Goal: Information Seeking & Learning: Learn about a topic

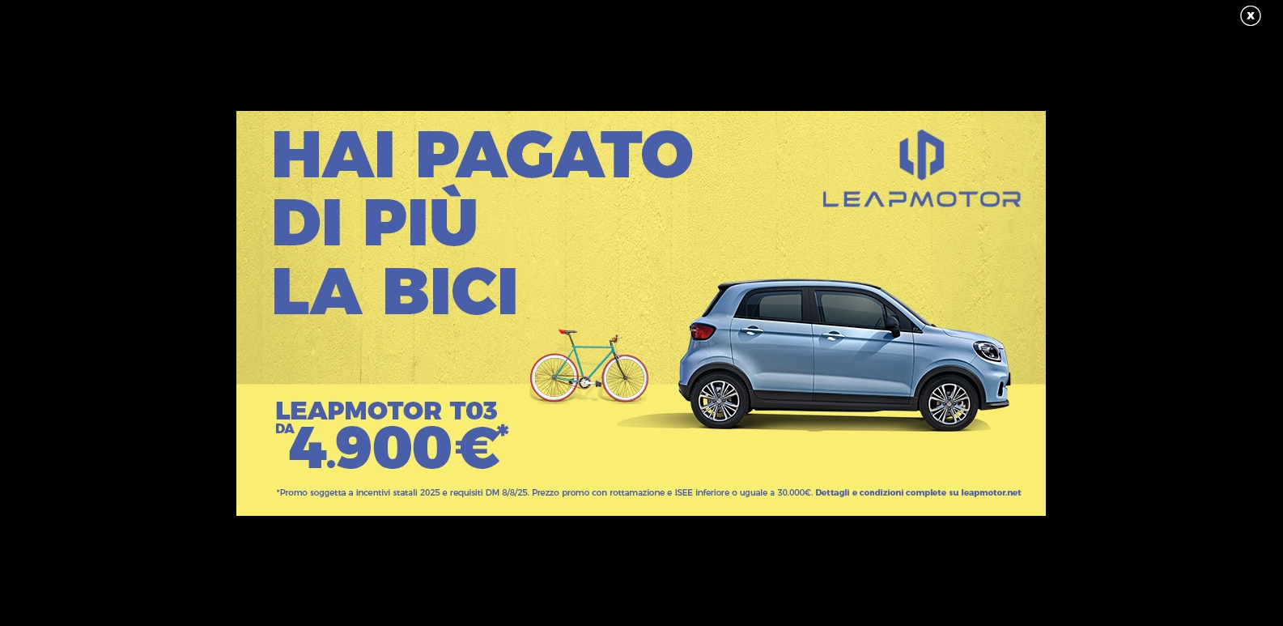
click at [1253, 12] on link at bounding box center [1258, 16] width 40 height 24
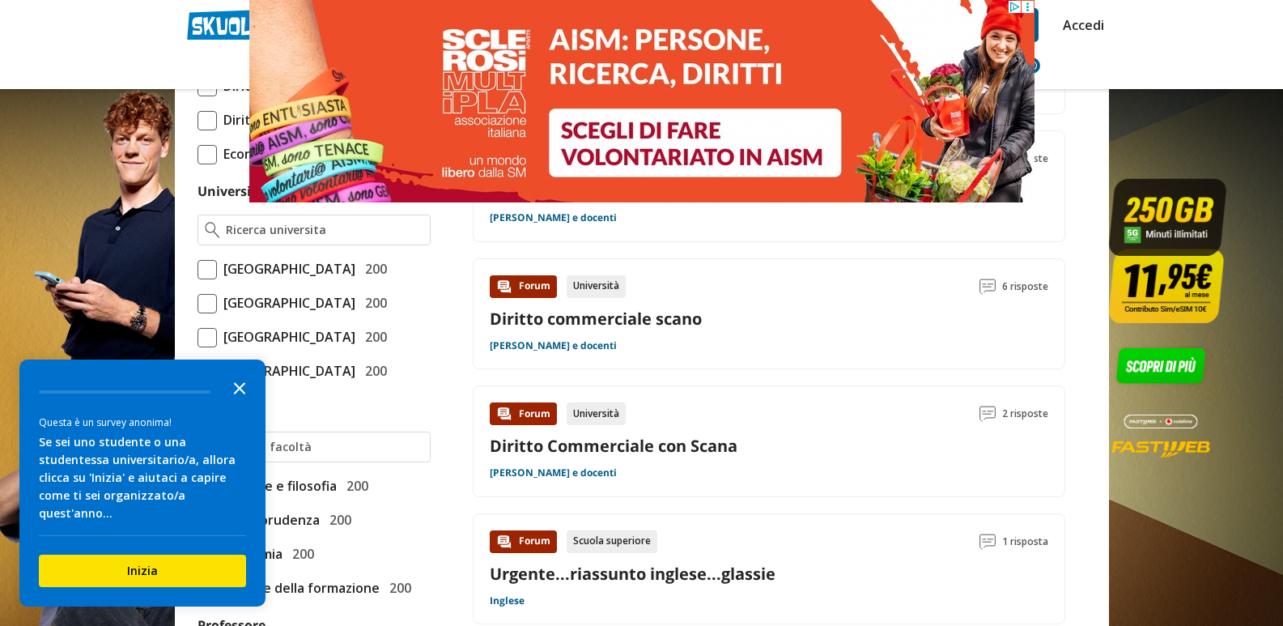
click at [236, 394] on polygon "Close the survey" at bounding box center [240, 388] width 12 height 12
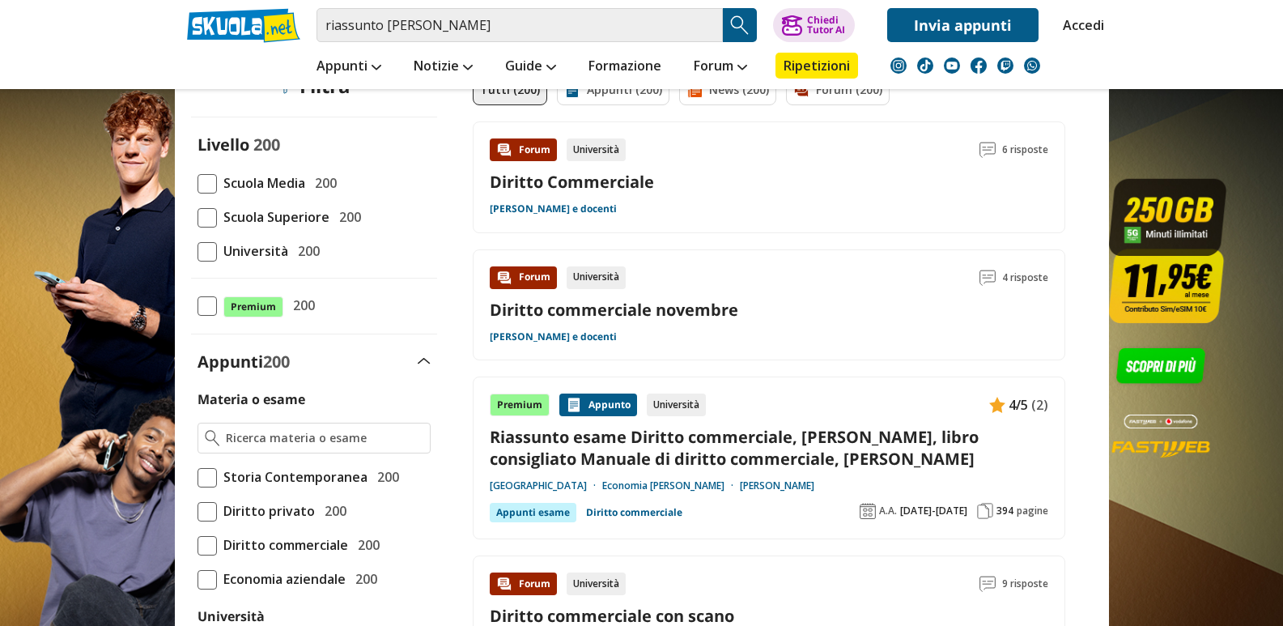
scroll to position [162, 0]
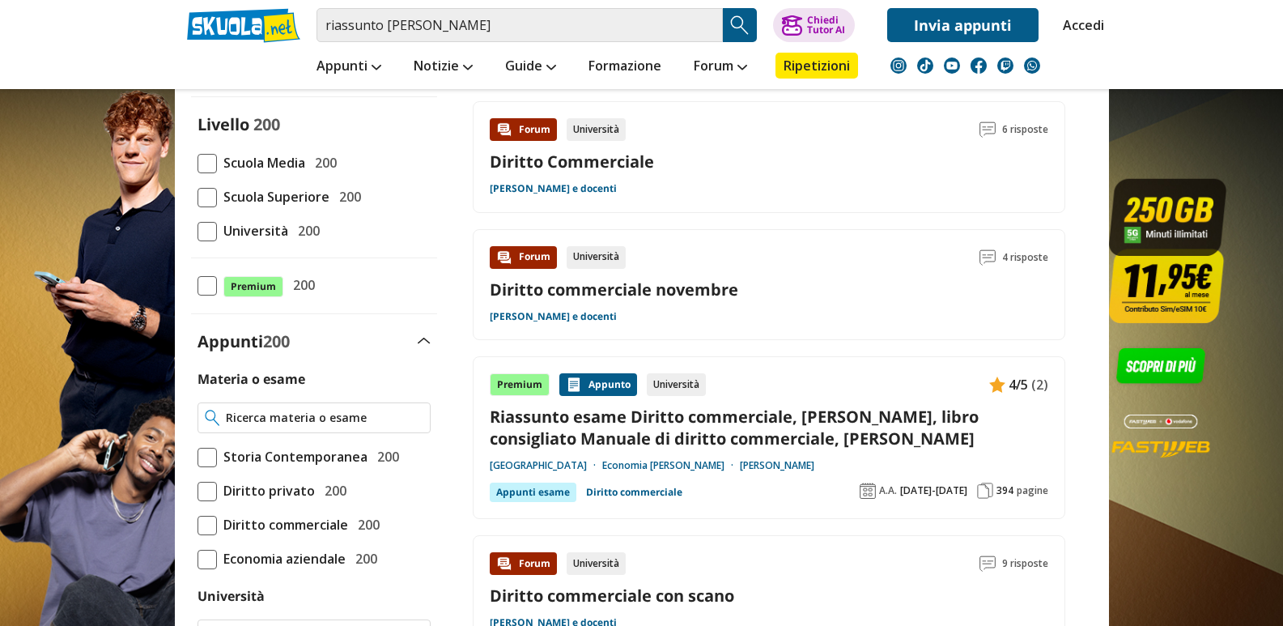
drag, startPoint x: 331, startPoint y: 424, endPoint x: 325, endPoint y: 401, distance: 23.4
click at [331, 422] on input "Materia o esame" at bounding box center [324, 418] width 197 height 16
click at [210, 518] on span at bounding box center [206, 525] width 19 height 19
click at [197, 524] on input "Diritto commerciale 200" at bounding box center [197, 524] width 0 height 0
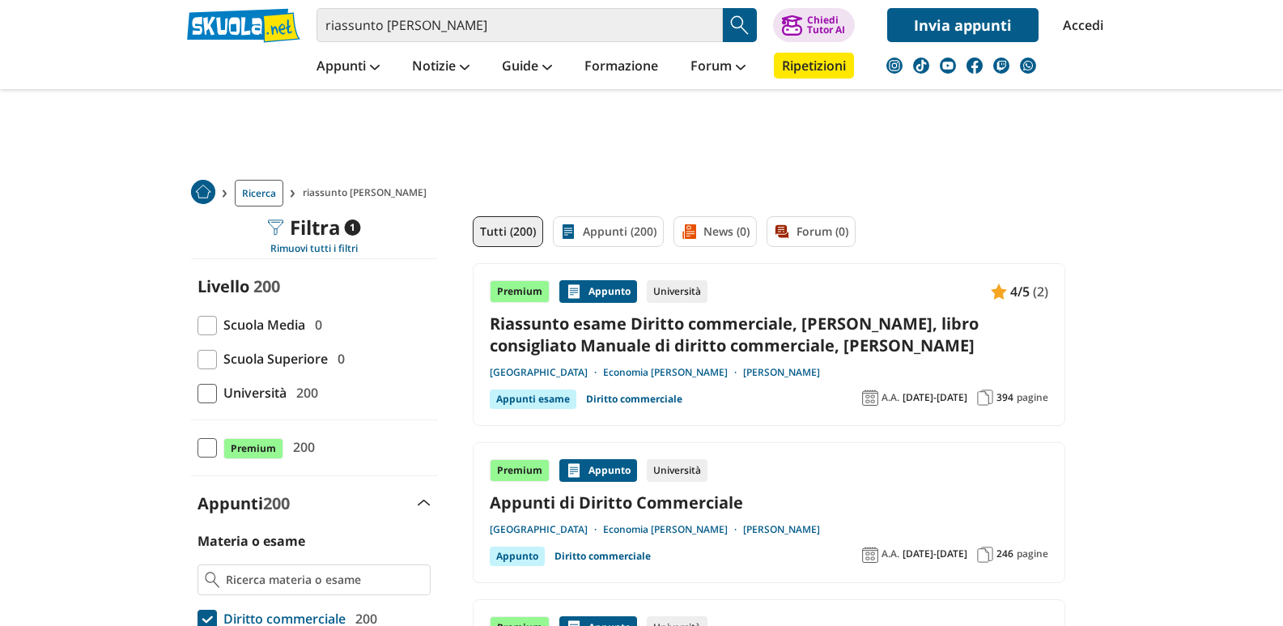
click at [202, 389] on span at bounding box center [206, 393] width 19 height 19
click at [197, 393] on input "Università 200" at bounding box center [197, 393] width 0 height 0
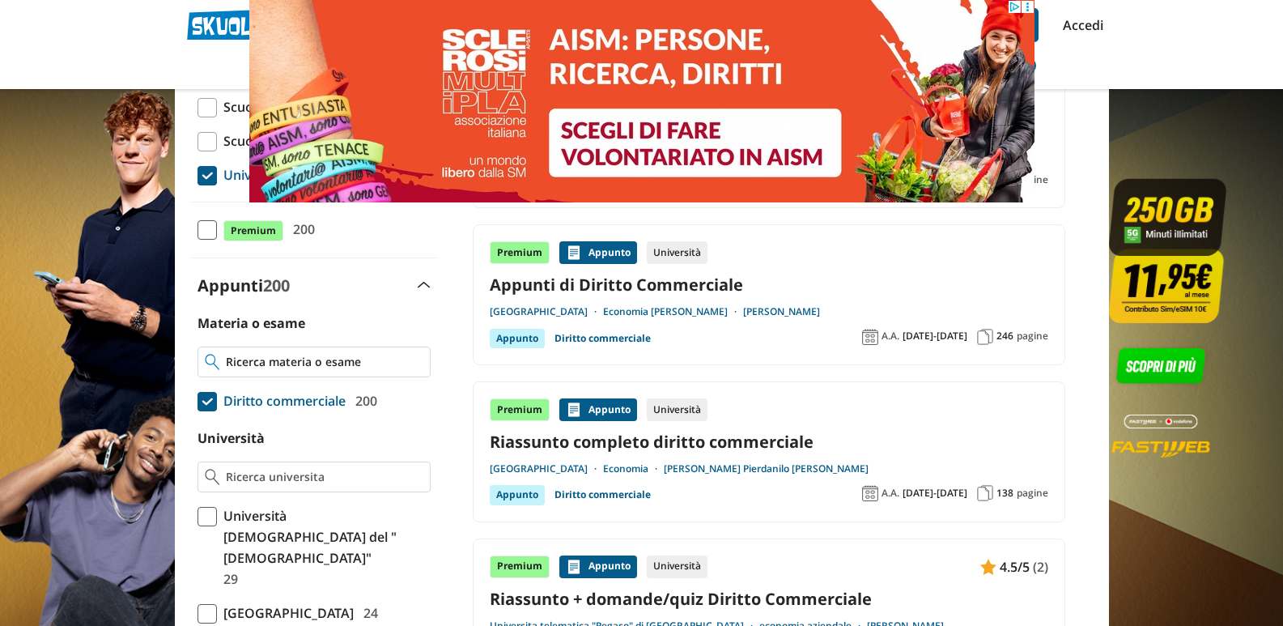
scroll to position [243, 0]
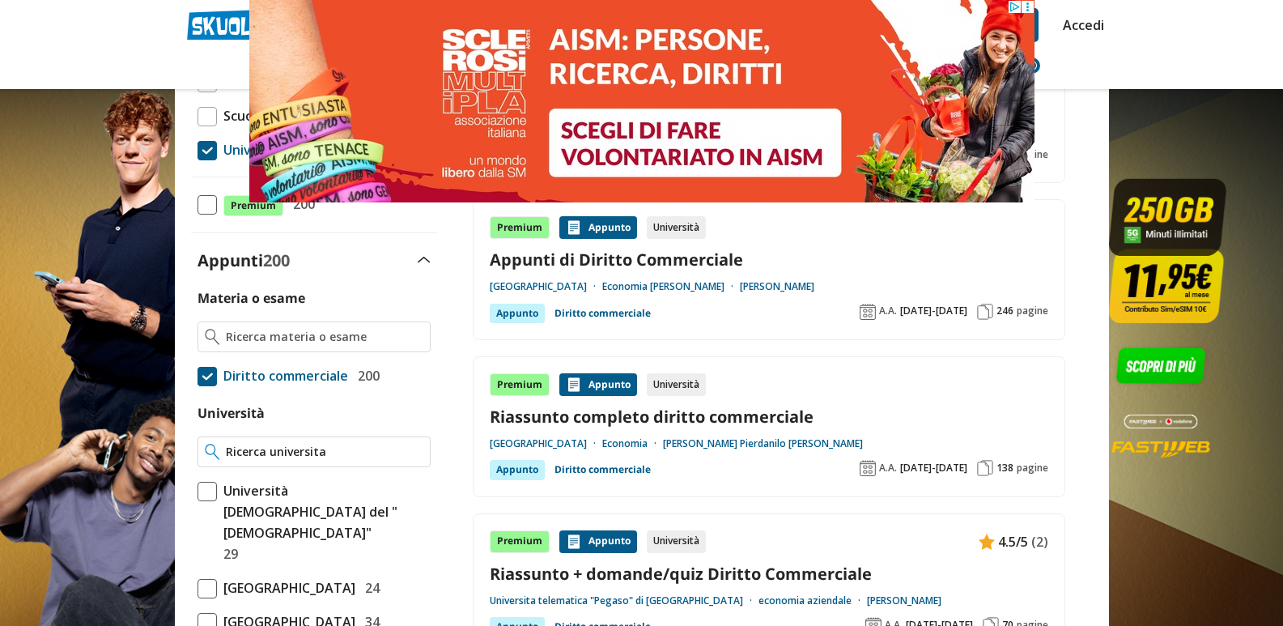
click at [312, 455] on input "Università" at bounding box center [324, 452] width 197 height 16
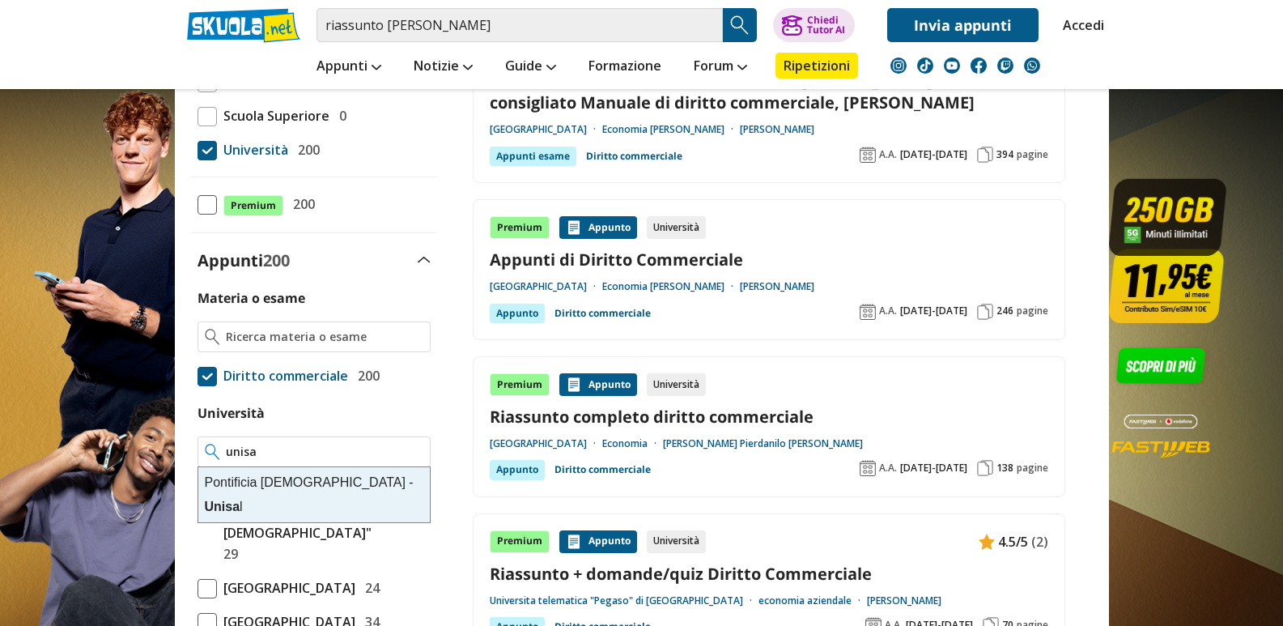
type input "unis"
drag, startPoint x: 316, startPoint y: 452, endPoint x: 225, endPoint y: 452, distance: 90.6
click at [225, 452] on div "unis" at bounding box center [313, 451] width 233 height 31
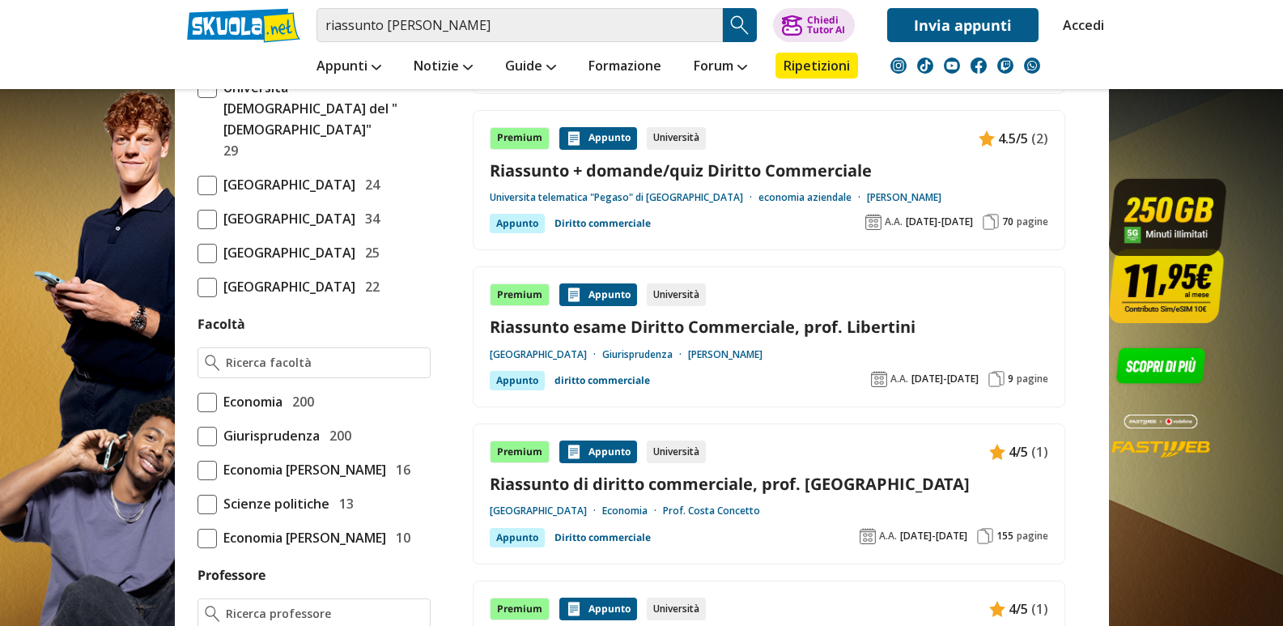
scroll to position [647, 0]
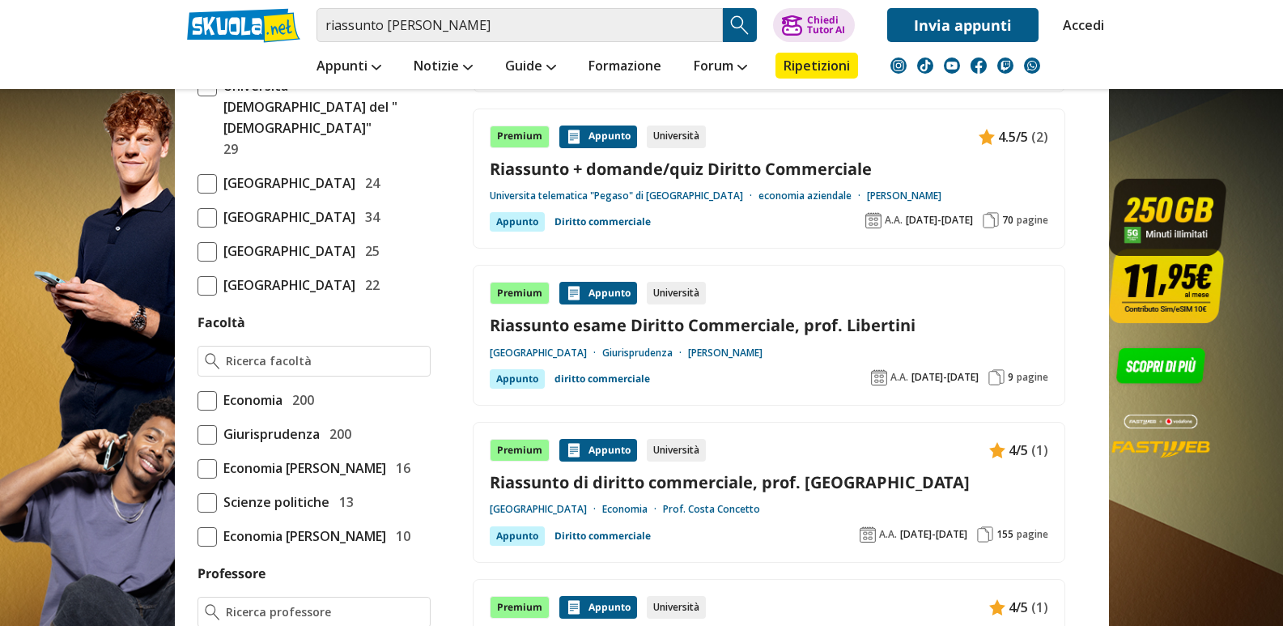
click at [251, 444] on span "Giurisprudenza" at bounding box center [268, 433] width 103 height 21
click at [197, 434] on input "Giurisprudenza 200" at bounding box center [197, 434] width 0 height 0
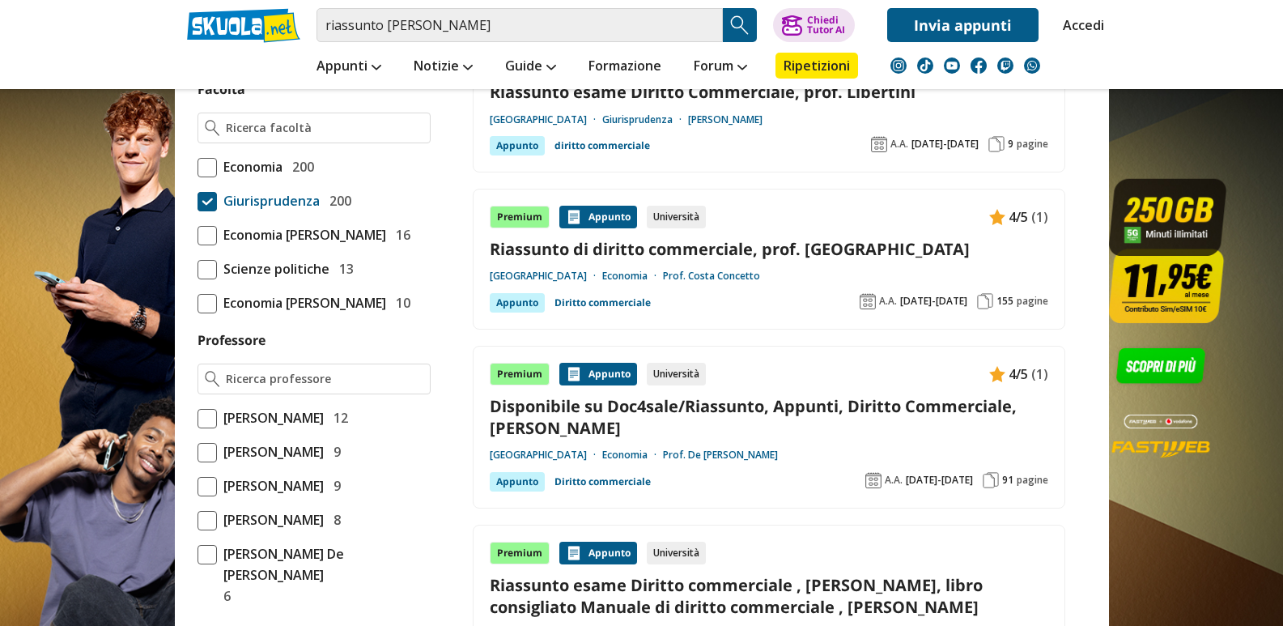
scroll to position [1052, 0]
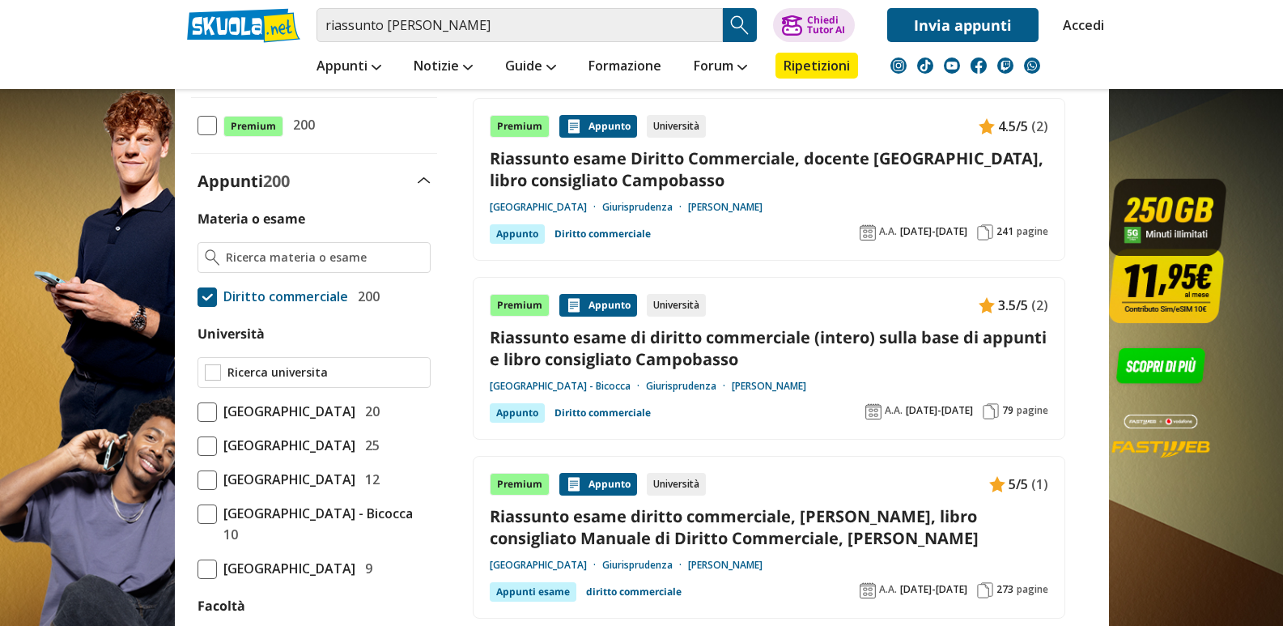
scroll to position [324, 0]
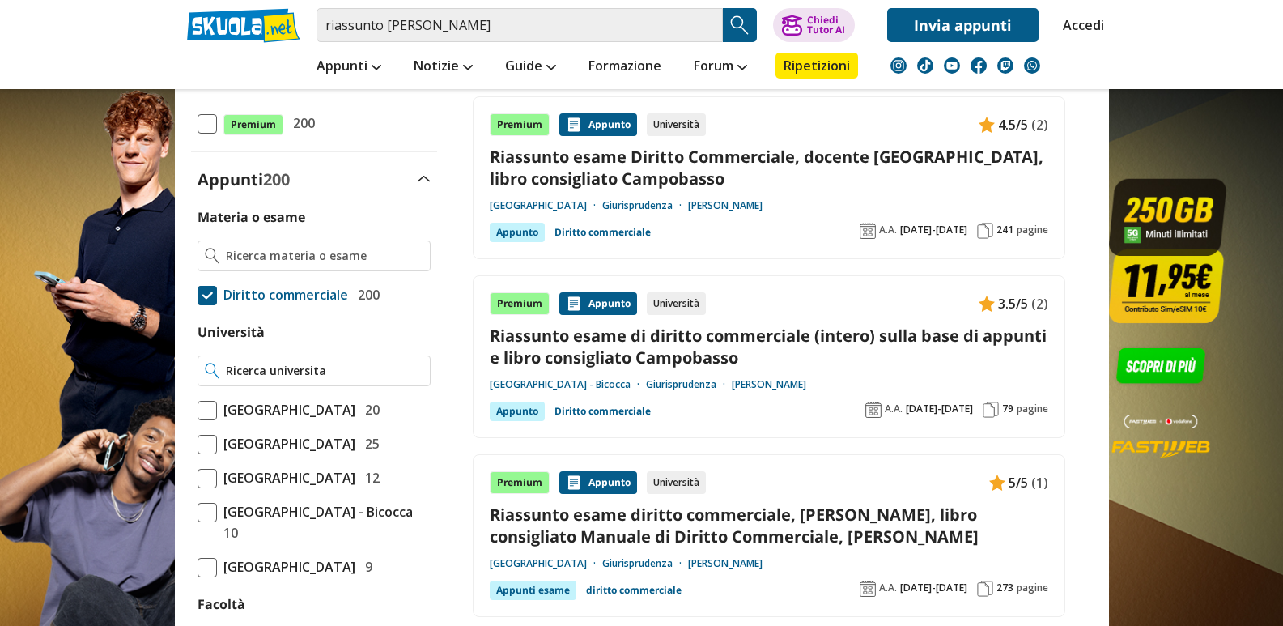
click at [266, 368] on input "Università" at bounding box center [324, 371] width 197 height 16
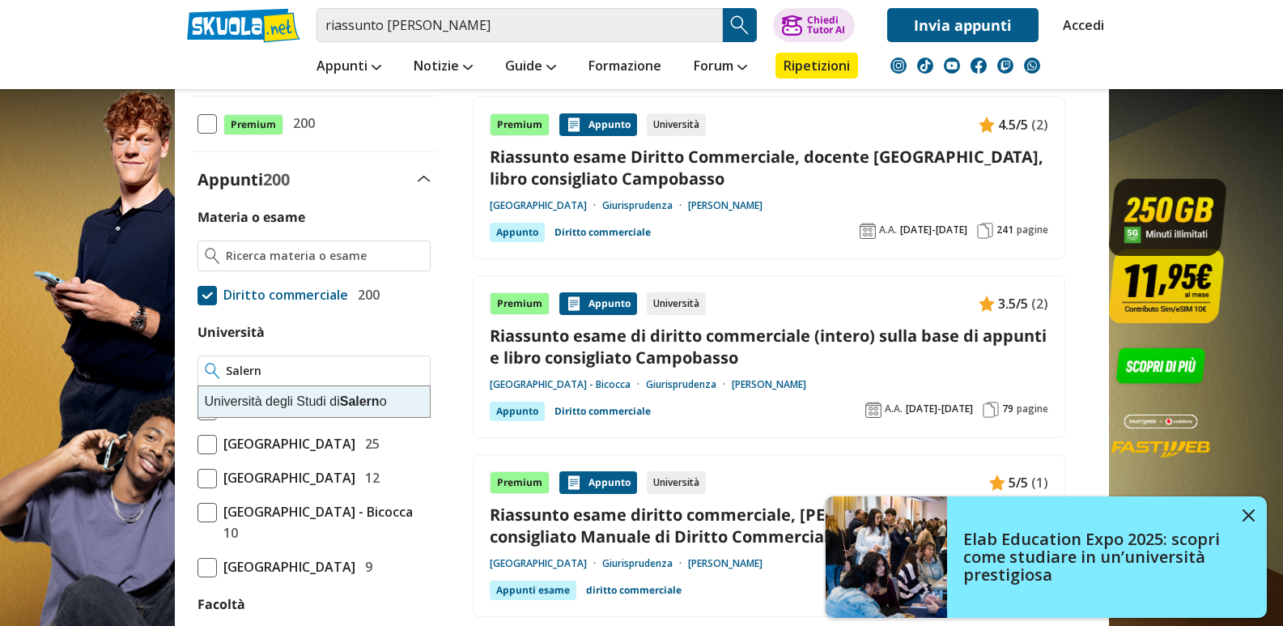
click at [278, 395] on div "Università degli Studi di Salern o" at bounding box center [313, 401] width 231 height 31
type input "Università degli Studi di Salerno"
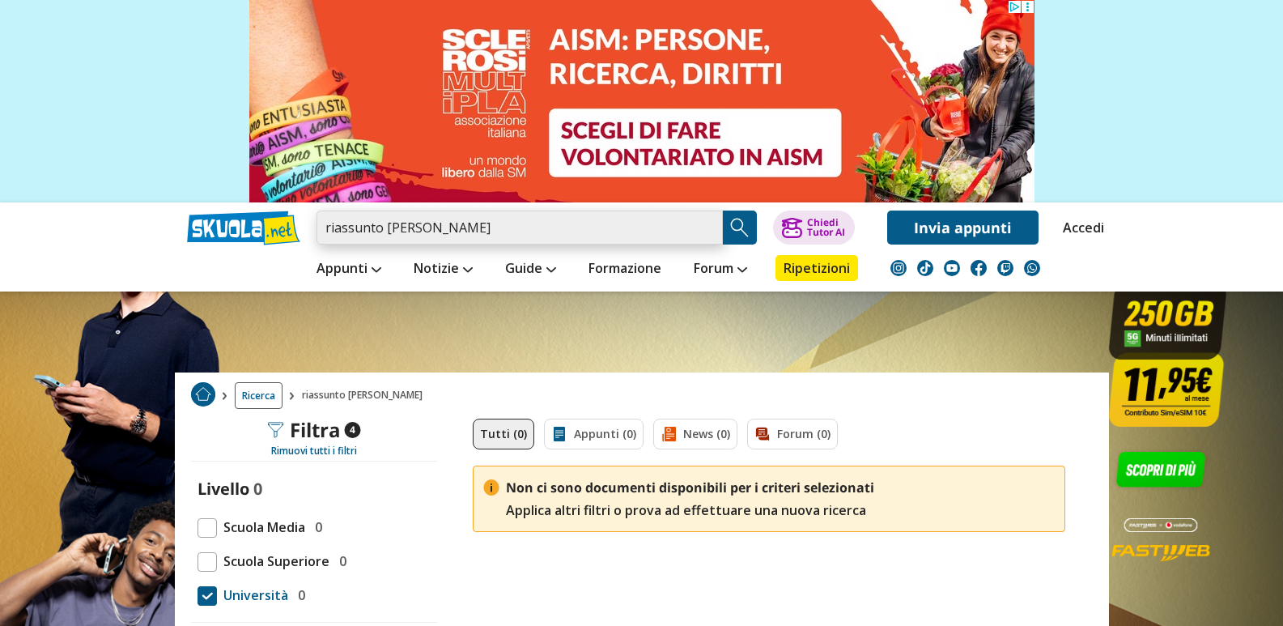
click at [475, 231] on input "riassunto buonocore" at bounding box center [519, 227] width 406 height 34
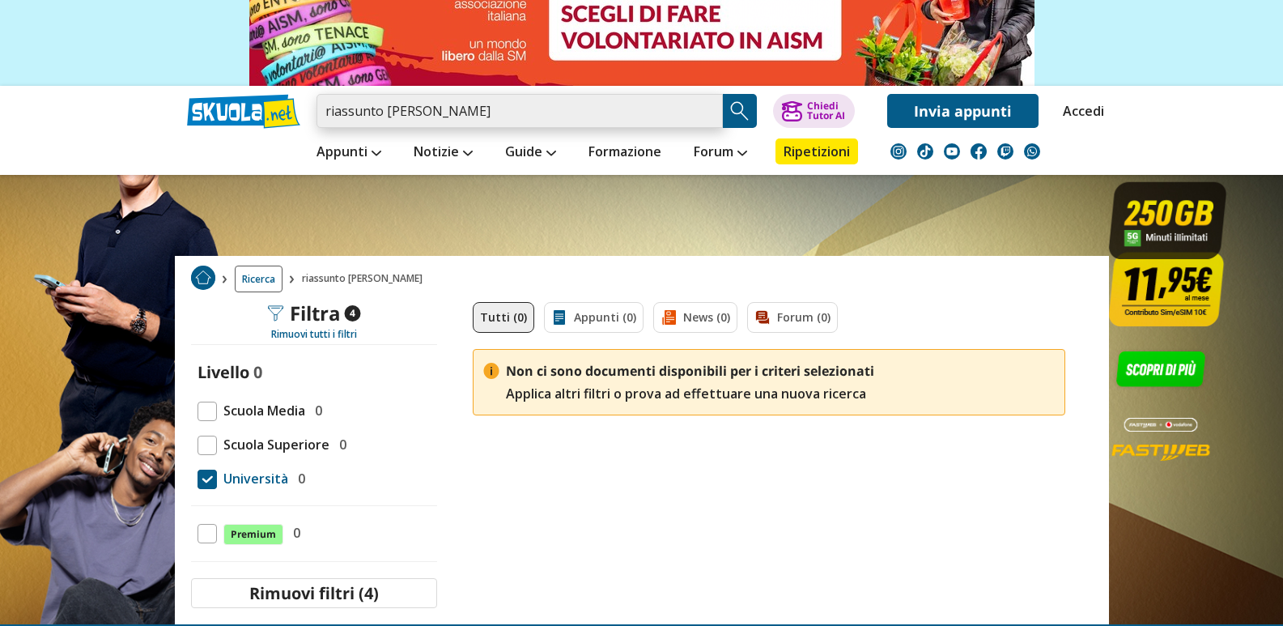
scroll to position [324, 0]
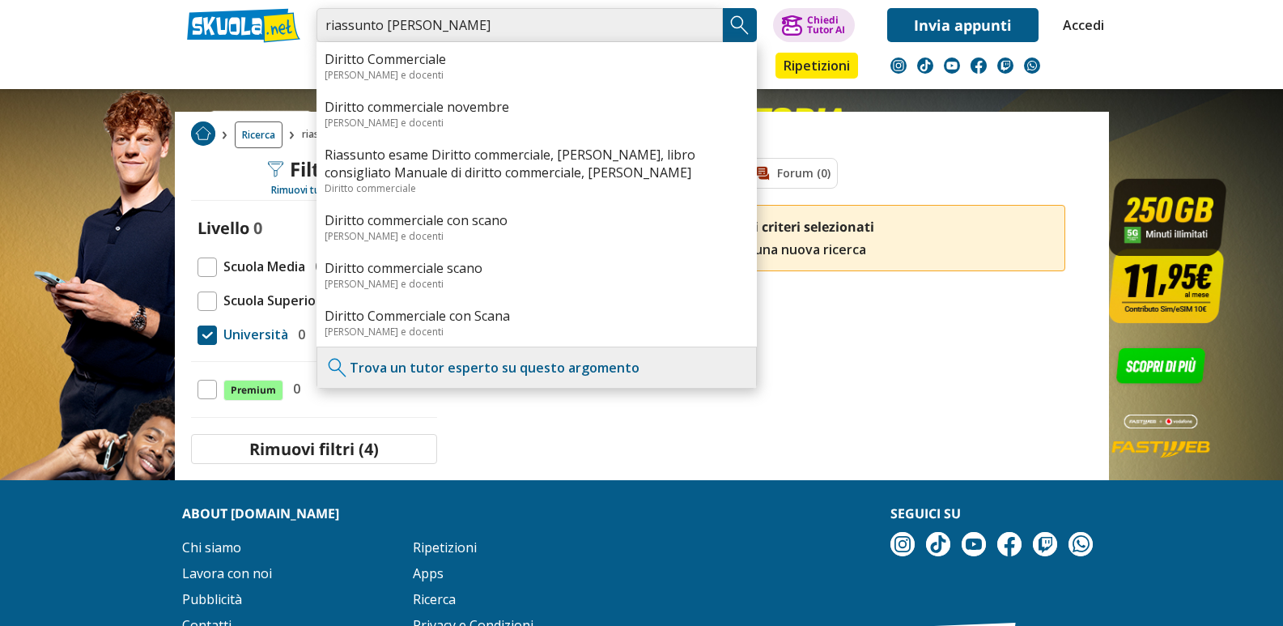
drag, startPoint x: 481, startPoint y: 22, endPoint x: 226, endPoint y: 15, distance: 255.0
click at [226, 15] on div "riassunto buonocore Diritto Commerciale Esami e docenti Diritto commerciale nov…" at bounding box center [642, 21] width 934 height 42
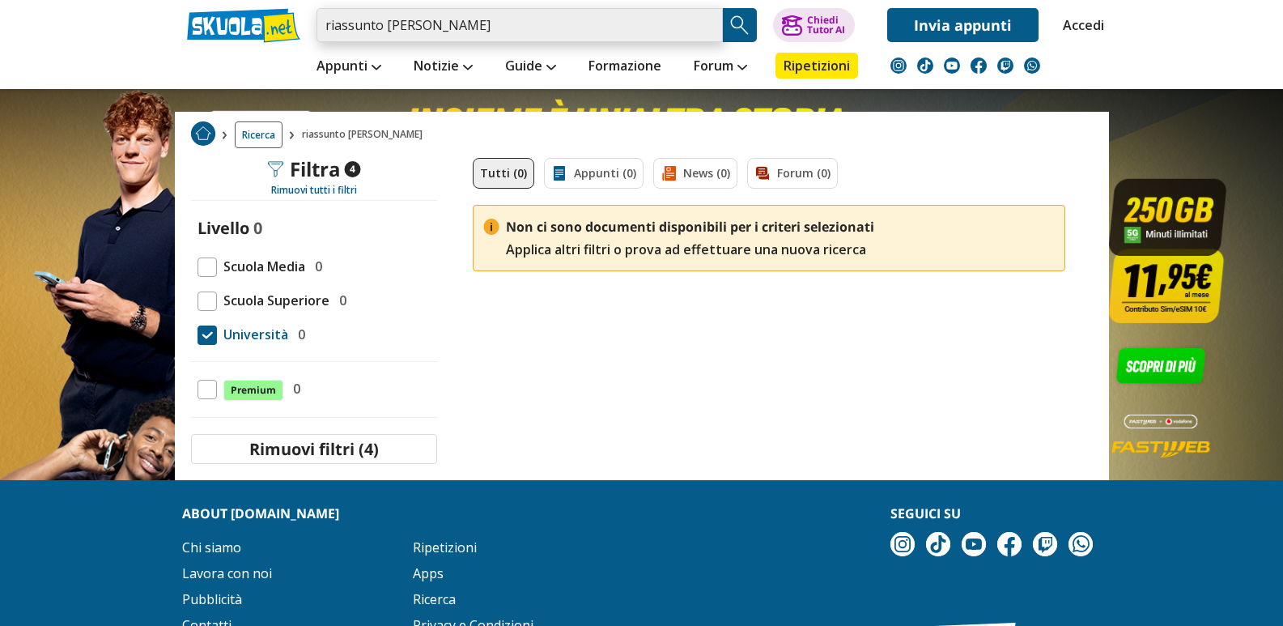
scroll to position [259, 0]
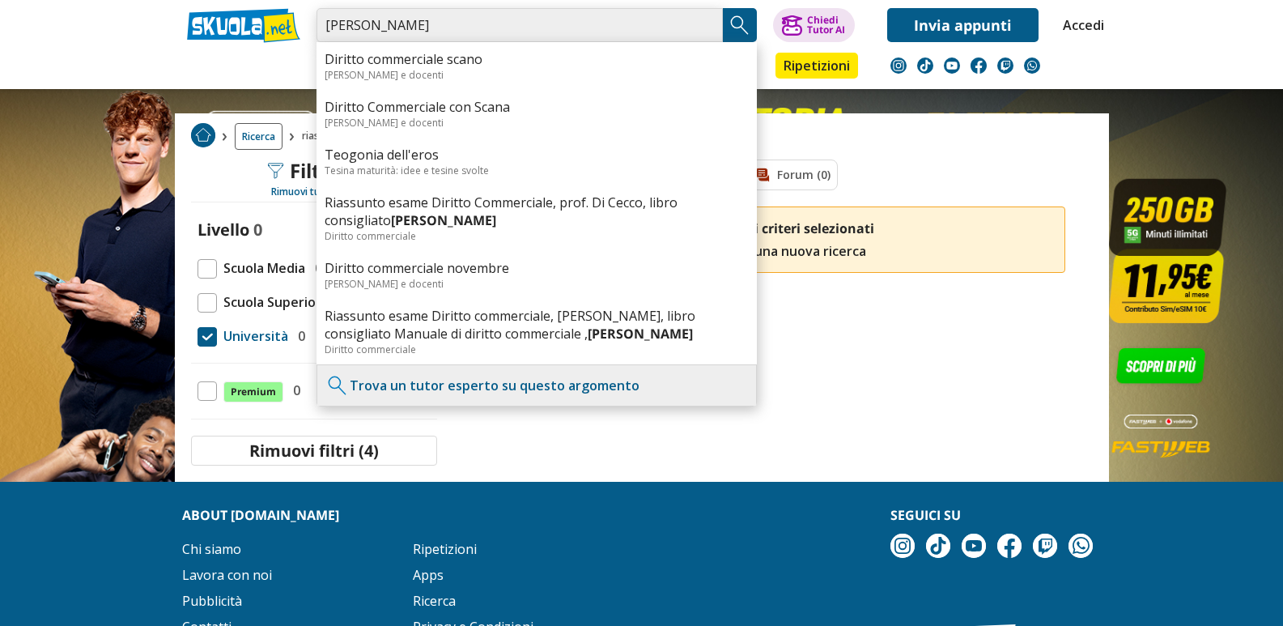
type input "[PERSON_NAME]"
click at [742, 19] on img "Search Button" at bounding box center [740, 25] width 24 height 24
